Goal: Task Accomplishment & Management: Use online tool/utility

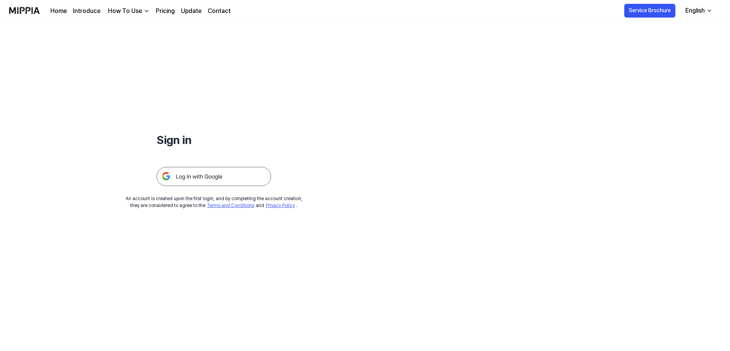
click at [217, 181] on img at bounding box center [214, 176] width 115 height 19
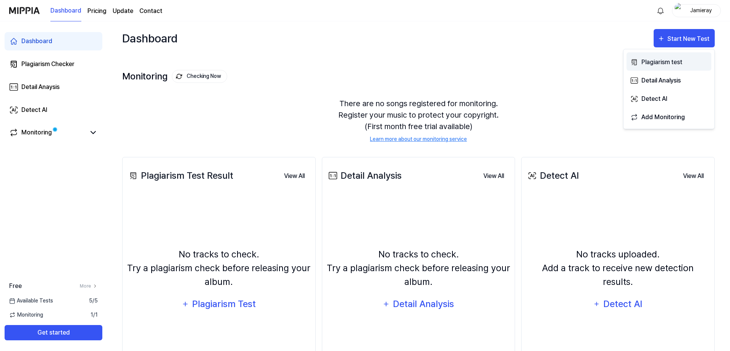
click at [676, 64] on div "Plagiarism test" at bounding box center [675, 62] width 66 height 10
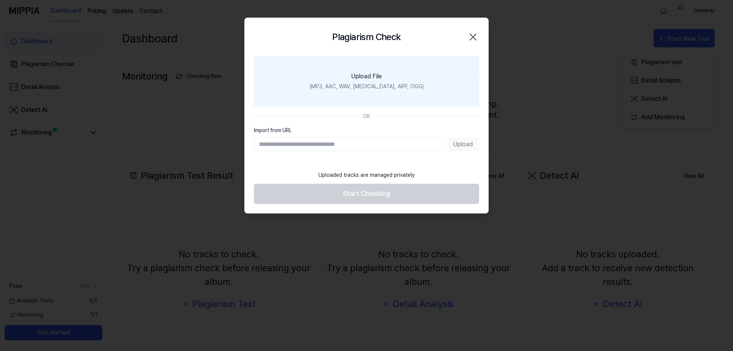
click at [377, 80] on div "Upload File" at bounding box center [366, 76] width 31 height 9
click at [0, 0] on input "Upload File (MP3, AAC, WAV, FLAC, AIFF, OGG)" at bounding box center [0, 0] width 0 height 0
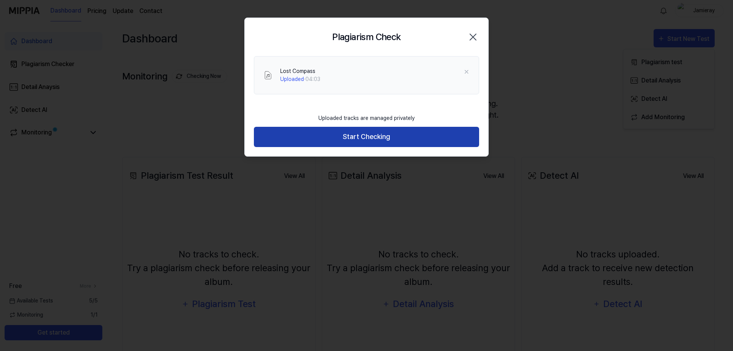
click at [380, 147] on button "Start Checking" at bounding box center [366, 137] width 225 height 20
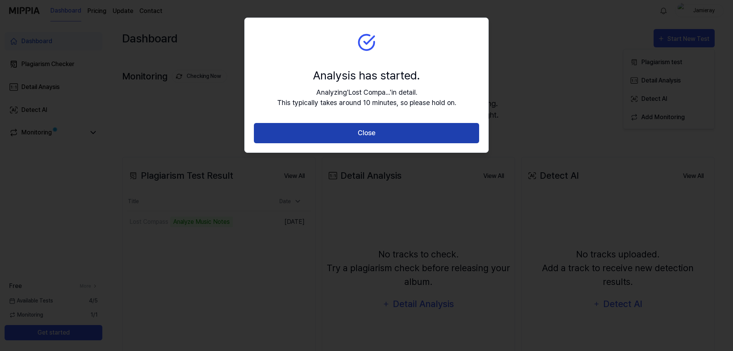
click at [346, 132] on button "Close" at bounding box center [366, 133] width 225 height 20
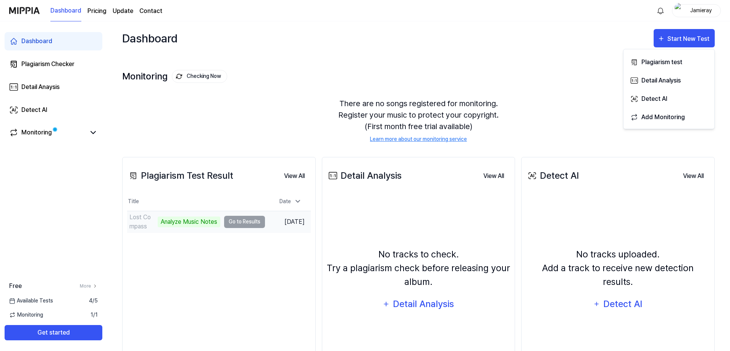
click at [230, 226] on td "Lost Compass Analyze Music Notes Go to Results" at bounding box center [196, 221] width 138 height 21
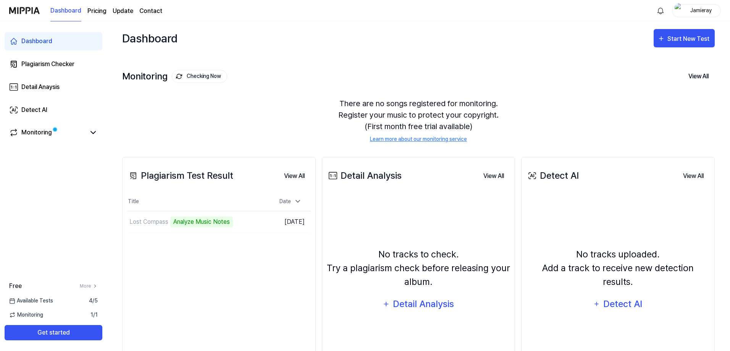
scroll to position [38, 0]
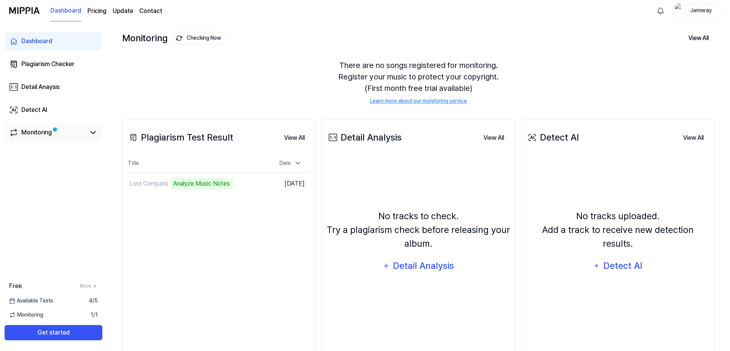
click at [58, 127] on span at bounding box center [54, 129] width 5 height 5
click at [65, 136] on link "Monitoring" at bounding box center [47, 132] width 76 height 9
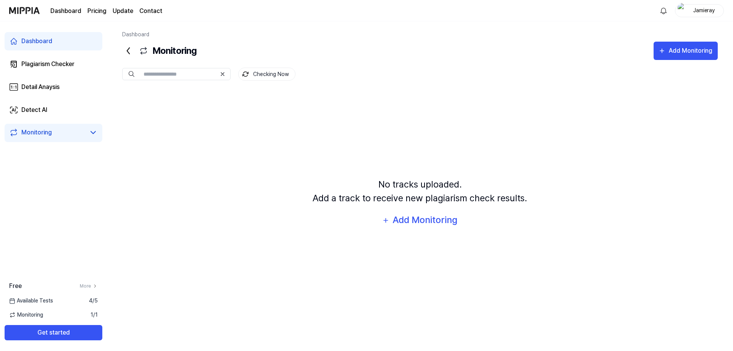
click at [63, 40] on link "Dashboard" at bounding box center [54, 41] width 98 height 18
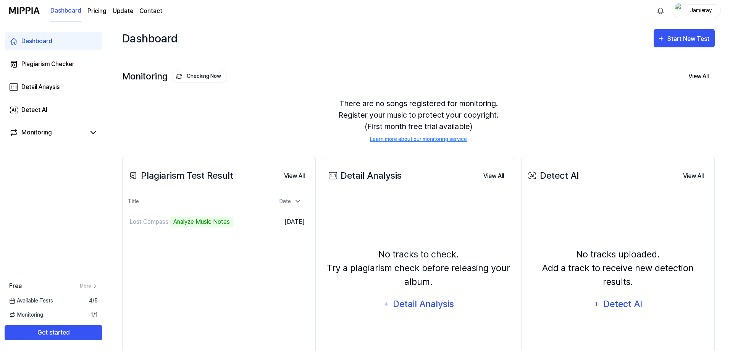
scroll to position [38, 0]
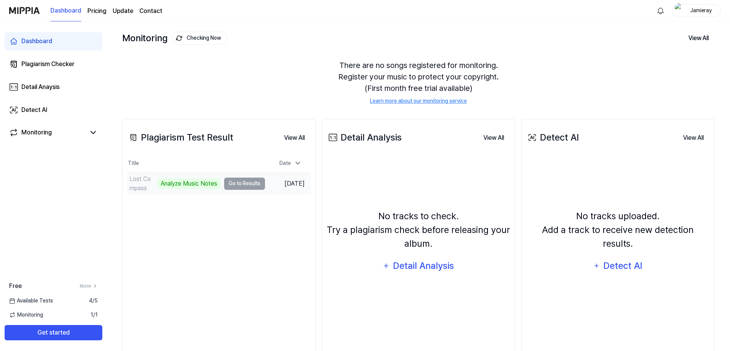
click at [186, 184] on div "Analyze Music Notes" at bounding box center [189, 183] width 63 height 11
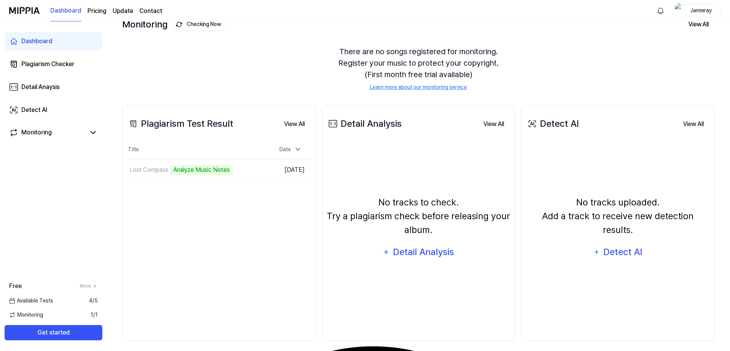
scroll to position [60, 0]
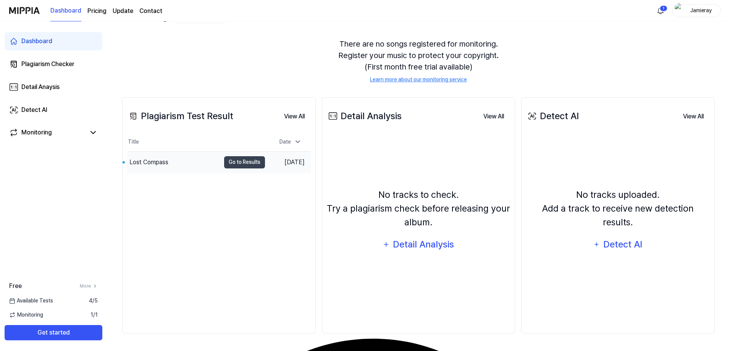
click at [168, 158] on div "Lost Compass" at bounding box center [173, 162] width 93 height 21
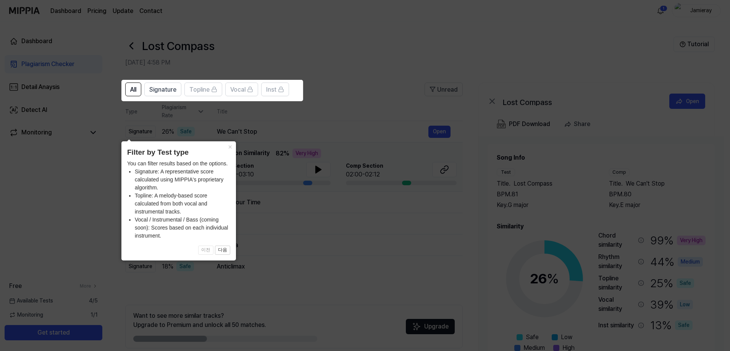
click at [285, 159] on icon at bounding box center [366, 175] width 733 height 351
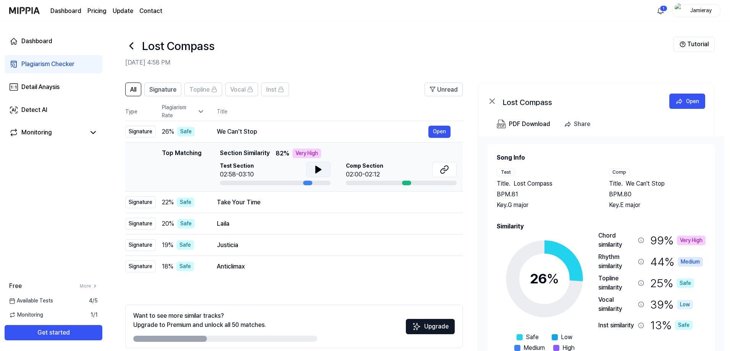
click at [313, 173] on button at bounding box center [318, 169] width 24 height 15
click at [314, 176] on button at bounding box center [318, 169] width 24 height 15
click at [444, 173] on icon at bounding box center [443, 170] width 5 height 5
click at [317, 174] on icon at bounding box center [318, 169] width 9 height 9
click at [440, 174] on icon at bounding box center [444, 169] width 9 height 9
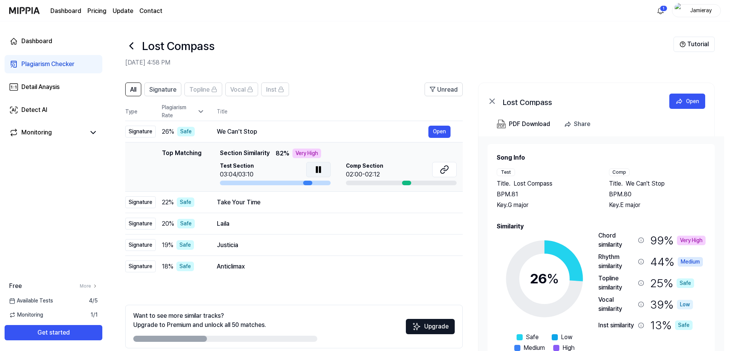
click at [326, 177] on button at bounding box center [318, 169] width 24 height 15
click at [311, 207] on div "Take Your Time" at bounding box center [323, 202] width 212 height 9
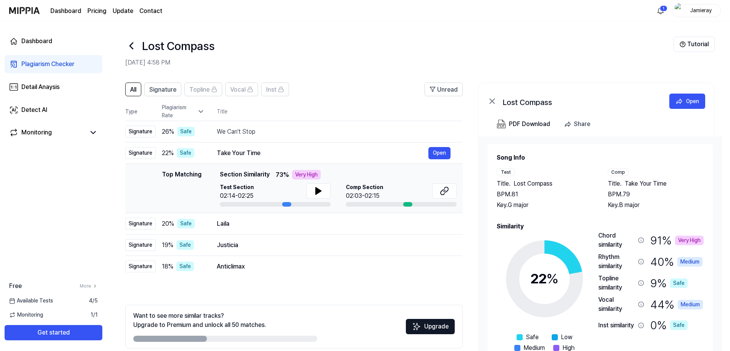
click at [379, 200] on div "02:03-02:15" at bounding box center [364, 195] width 37 height 9
click at [404, 207] on div at bounding box center [401, 204] width 111 height 5
click at [327, 197] on button at bounding box center [318, 190] width 24 height 15
click at [444, 196] on icon at bounding box center [444, 190] width 9 height 9
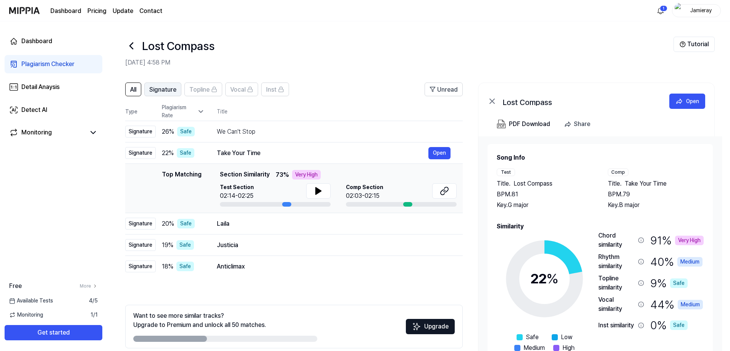
click at [173, 89] on span "Signature" at bounding box center [162, 89] width 27 height 9
click at [117, 92] on div "All Signature Topline Vocal Inst Unread All Signature Topline Vocal Inst Type P…" at bounding box center [418, 230] width 623 height 310
click at [196, 181] on div "Top Matching" at bounding box center [182, 188] width 40 height 37
click at [285, 179] on div "Top Matching Section Similarity 73 % Very High" at bounding box center [338, 175] width 237 height 10
click at [229, 151] on div "Take Your Time" at bounding box center [323, 153] width 212 height 9
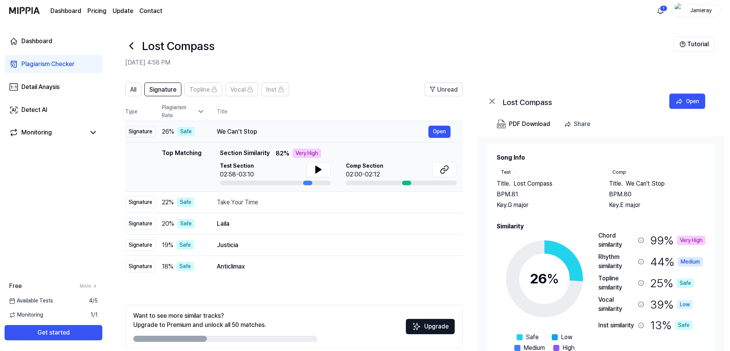
click at [239, 136] on div "We Can't Stop" at bounding box center [323, 131] width 212 height 9
